Goal: Transaction & Acquisition: Purchase product/service

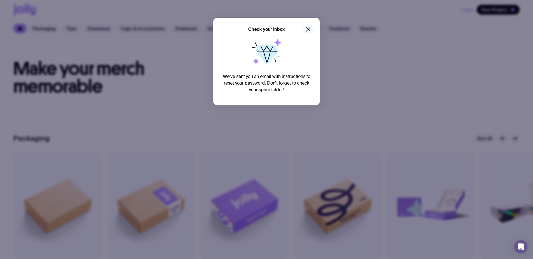
click at [310, 31] on icon "button" at bounding box center [308, 29] width 7 height 7
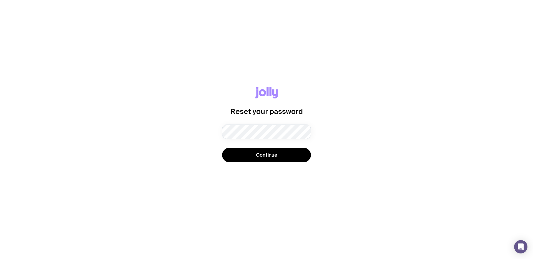
click at [222, 148] on button "Continue" at bounding box center [266, 155] width 89 height 14
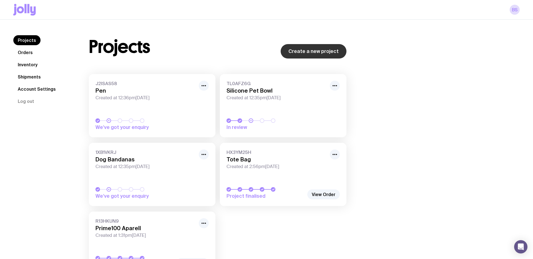
click at [307, 51] on link "Create a new project" at bounding box center [313, 51] width 66 height 14
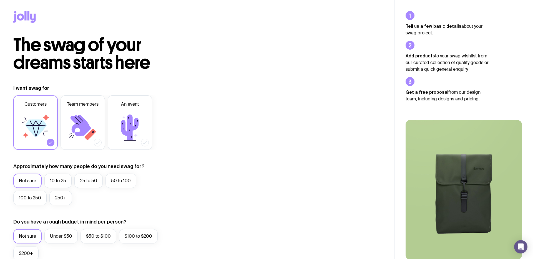
click at [30, 17] on icon at bounding box center [33, 18] width 6 height 9
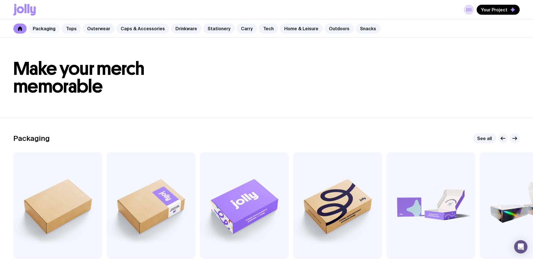
click at [45, 28] on link "Packaging" at bounding box center [44, 29] width 32 height 10
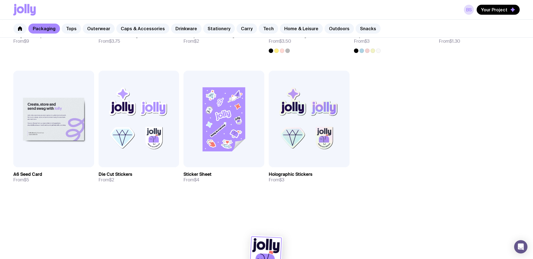
scroll to position [349, 0]
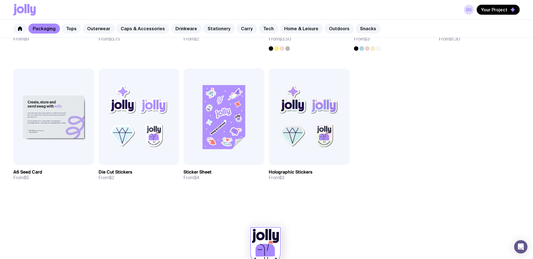
click at [68, 29] on link "Tops" at bounding box center [71, 29] width 19 height 10
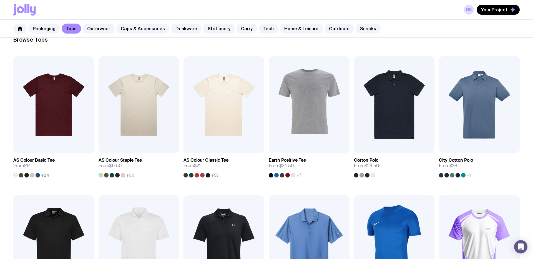
scroll to position [12, 0]
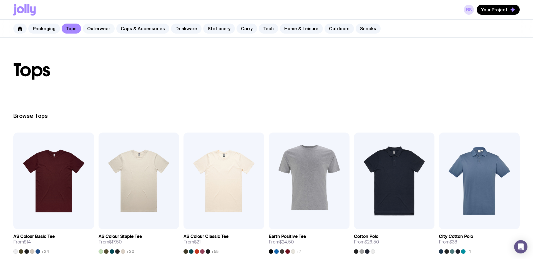
click at [92, 29] on link "Outerwear" at bounding box center [99, 29] width 32 height 10
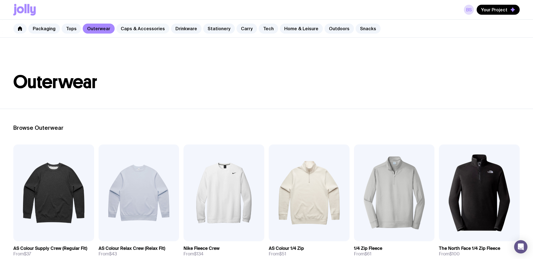
click at [143, 29] on link "Caps & Accessories" at bounding box center [142, 29] width 53 height 10
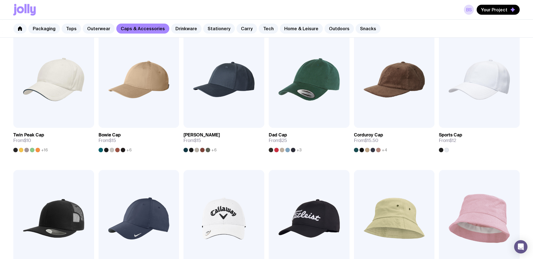
scroll to position [103, 0]
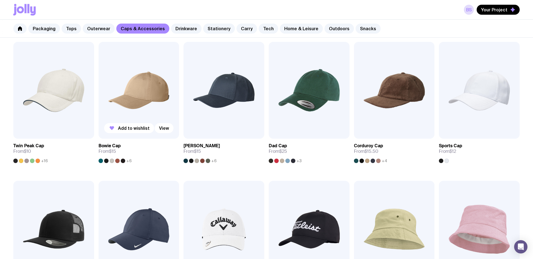
click at [150, 111] on img at bounding box center [138, 90] width 81 height 97
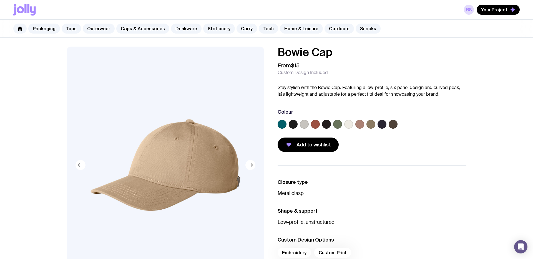
click at [295, 126] on label at bounding box center [292, 124] width 9 height 9
click at [0, 0] on input "radio" at bounding box center [0, 0] width 0 height 0
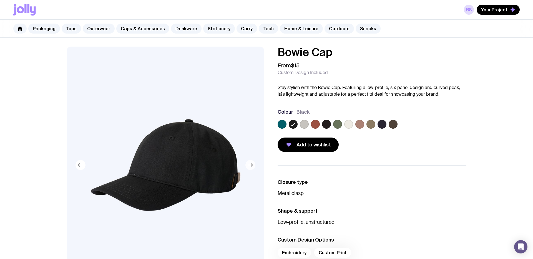
click at [249, 168] on icon "button" at bounding box center [250, 165] width 7 height 7
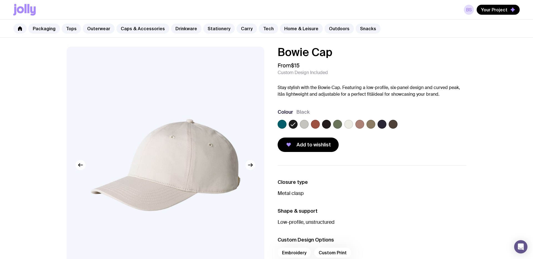
click at [251, 167] on icon "button" at bounding box center [250, 165] width 7 height 7
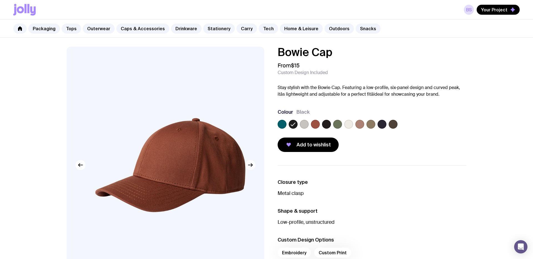
click at [251, 167] on icon "button" at bounding box center [250, 165] width 7 height 7
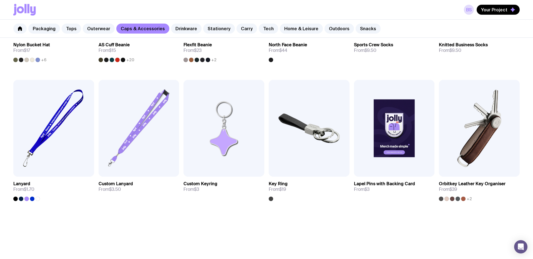
scroll to position [482, 0]
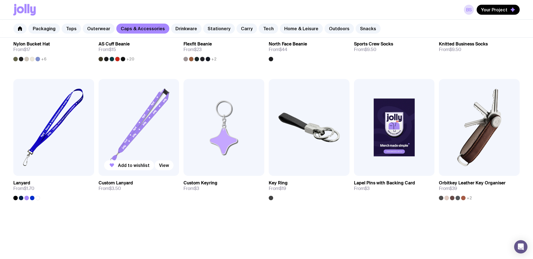
click at [162, 134] on img at bounding box center [138, 127] width 81 height 97
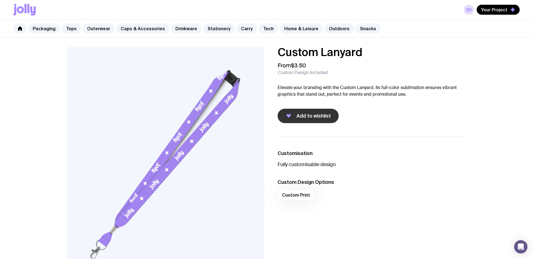
click at [305, 116] on span "Add to wishlist" at bounding box center [313, 116] width 34 height 7
click at [93, 29] on link "Outerwear" at bounding box center [99, 29] width 32 height 10
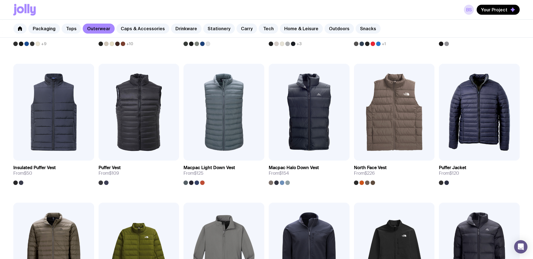
scroll to position [518, 0]
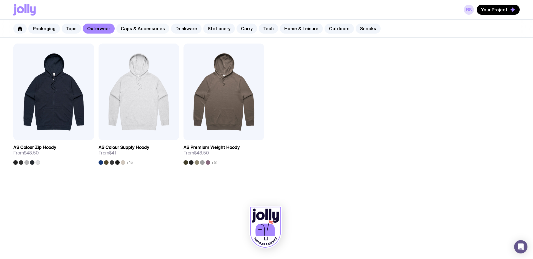
click at [152, 31] on link "Caps & Accessories" at bounding box center [142, 29] width 53 height 10
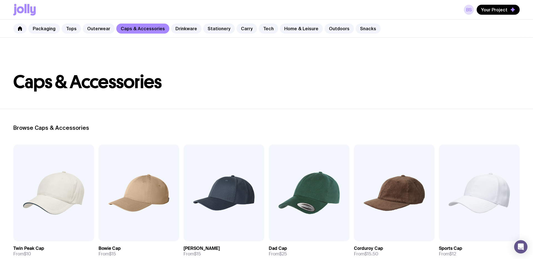
scroll to position [518, 0]
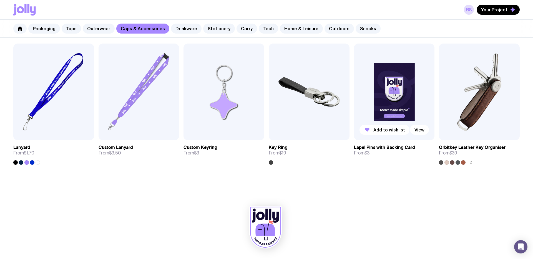
click at [394, 94] on img at bounding box center [394, 92] width 81 height 97
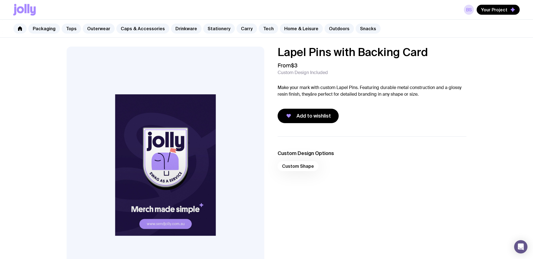
scroll to position [1, 0]
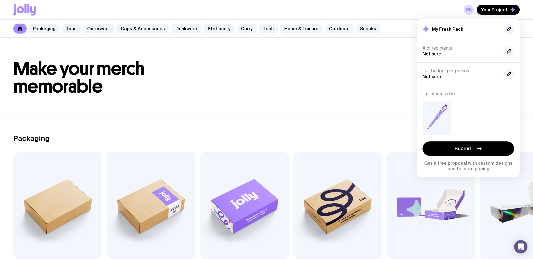
click at [509, 51] on icon "button" at bounding box center [508, 51] width 7 height 7
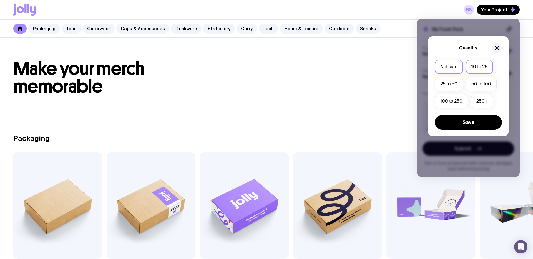
click at [472, 65] on label "10 to 25" at bounding box center [478, 67] width 27 height 14
click at [0, 0] on input "10 to 25" at bounding box center [0, 0] width 0 height 0
click at [478, 120] on button "Save" at bounding box center [467, 122] width 67 height 14
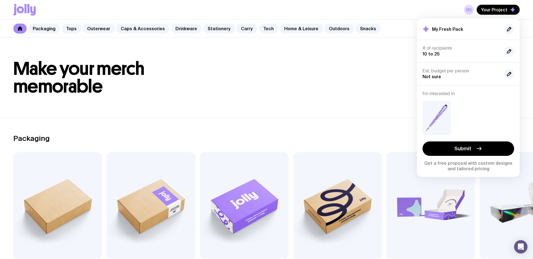
click at [515, 29] on div "My Fresh Pack" at bounding box center [468, 29] width 103 height 21
click at [511, 29] on icon "button" at bounding box center [508, 29] width 7 height 7
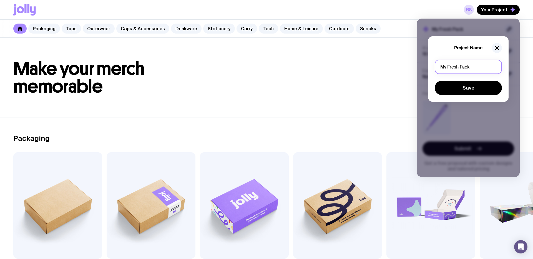
click at [462, 72] on input "My Fresh Pack" at bounding box center [467, 67] width 67 height 14
click at [461, 71] on input "My Fresh Pack" at bounding box center [467, 67] width 67 height 14
click at [455, 67] on input "My Fresh Pack" at bounding box center [467, 67] width 67 height 14
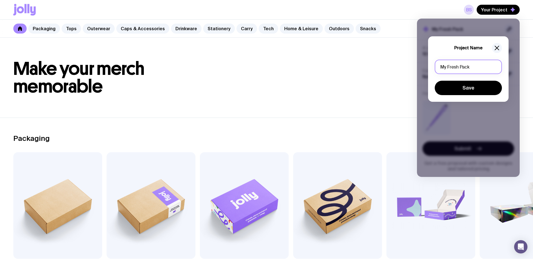
click at [455, 67] on input "My Fresh Pack" at bounding box center [467, 67] width 67 height 14
type input "Lanyards"
click at [456, 78] on div "Lanyards Save" at bounding box center [467, 78] width 67 height 36
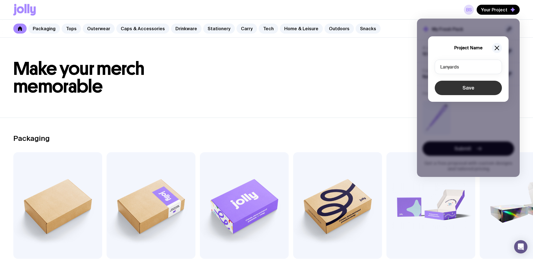
click at [463, 87] on button "Save" at bounding box center [467, 88] width 67 height 14
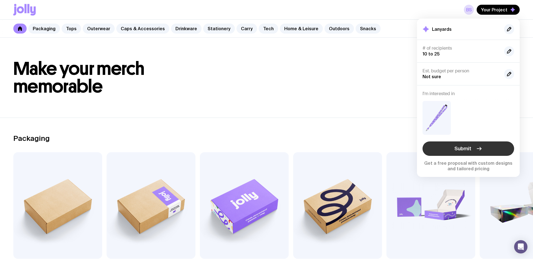
click at [475, 151] on button "Submit" at bounding box center [468, 148] width 92 height 14
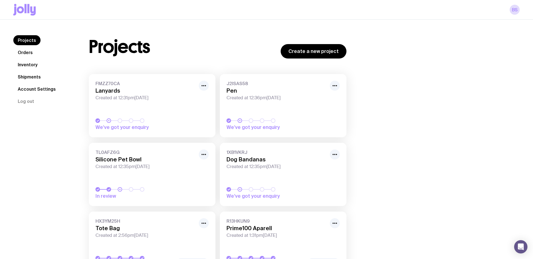
click at [22, 8] on icon at bounding box center [20, 9] width 7 height 7
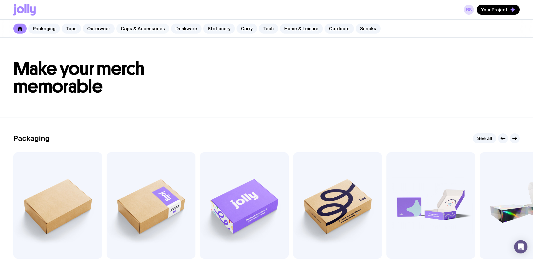
click at [133, 28] on link "Caps & Accessories" at bounding box center [142, 29] width 53 height 10
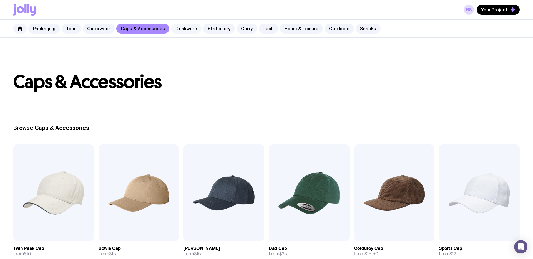
click at [179, 29] on link "Drinkware" at bounding box center [186, 29] width 31 height 10
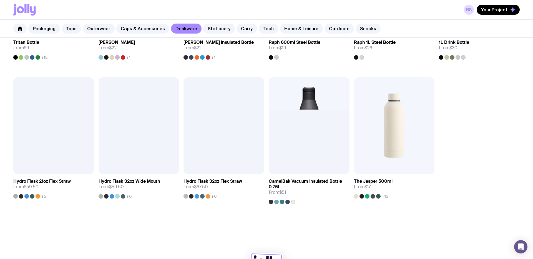
scroll to position [523, 0]
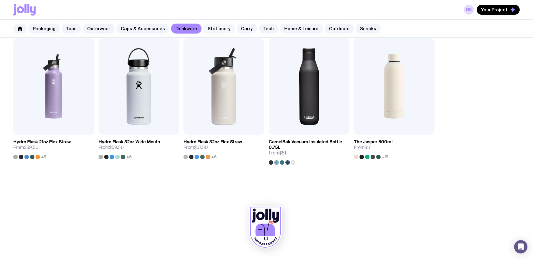
click at [210, 28] on link "Stationery" at bounding box center [219, 29] width 32 height 10
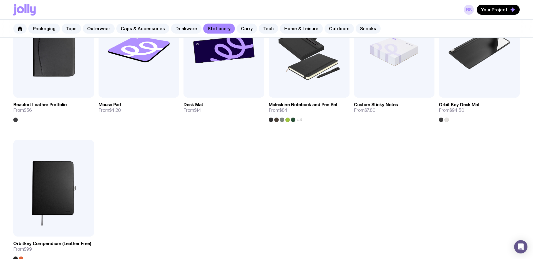
scroll to position [593, 0]
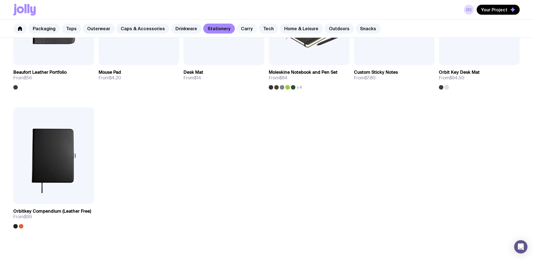
click at [241, 30] on link "Carry" at bounding box center [246, 29] width 21 height 10
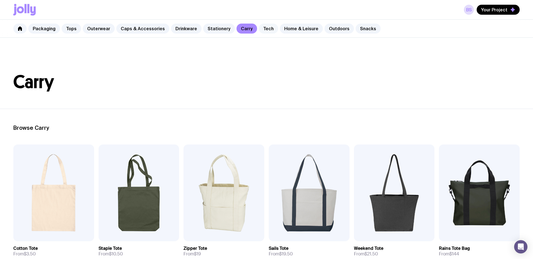
click at [258, 28] on link "Tech" at bounding box center [267, 29] width 19 height 10
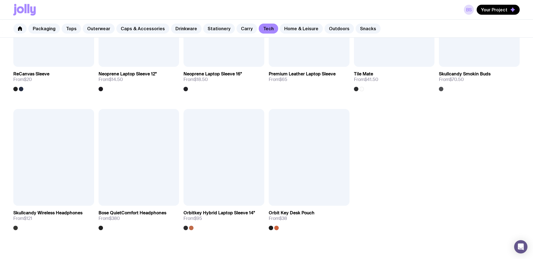
scroll to position [656, 0]
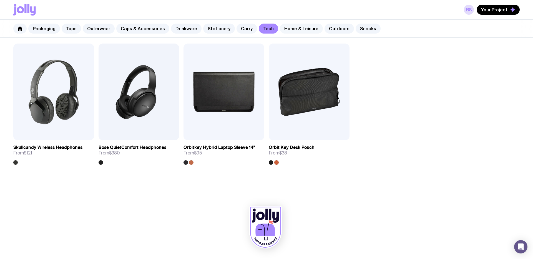
click at [285, 29] on link "Home & Leisure" at bounding box center [301, 29] width 43 height 10
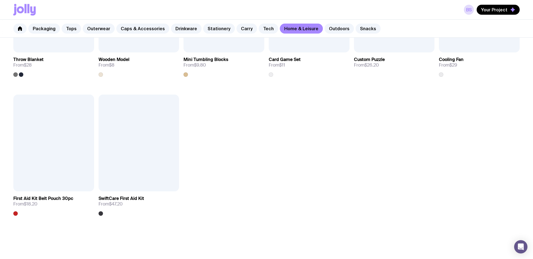
scroll to position [746, 0]
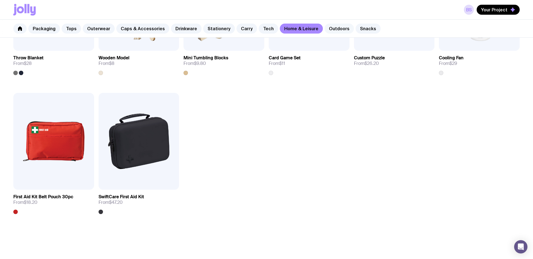
click at [328, 27] on link "Outdoors" at bounding box center [338, 29] width 29 height 10
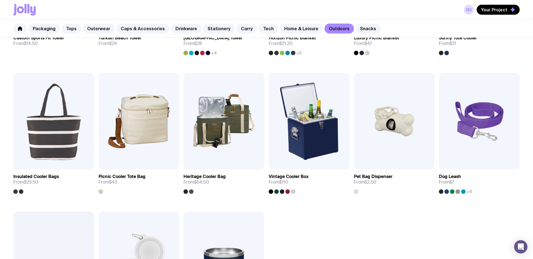
scroll to position [348, 0]
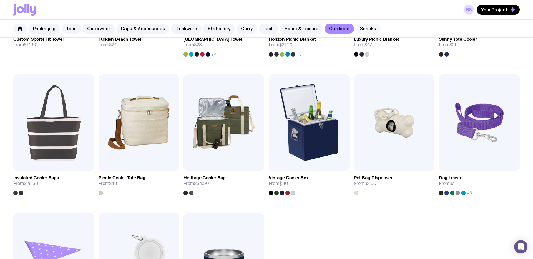
click at [355, 29] on link "Snacks" at bounding box center [367, 29] width 25 height 10
